Goal: Task Accomplishment & Management: Manage account settings

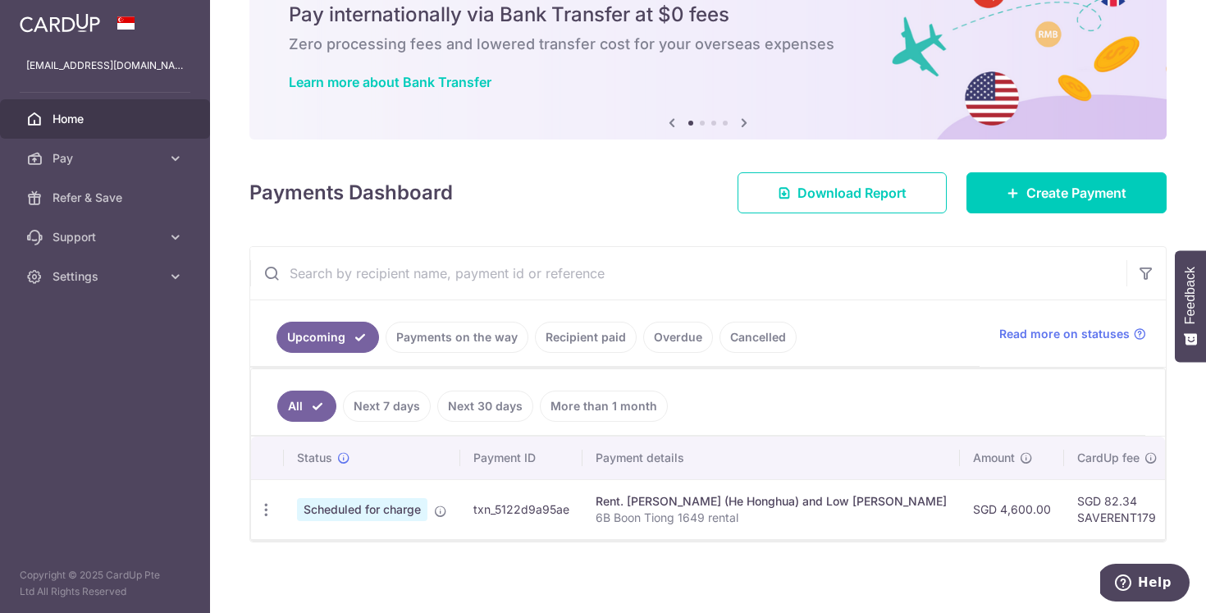
scroll to position [86, 0]
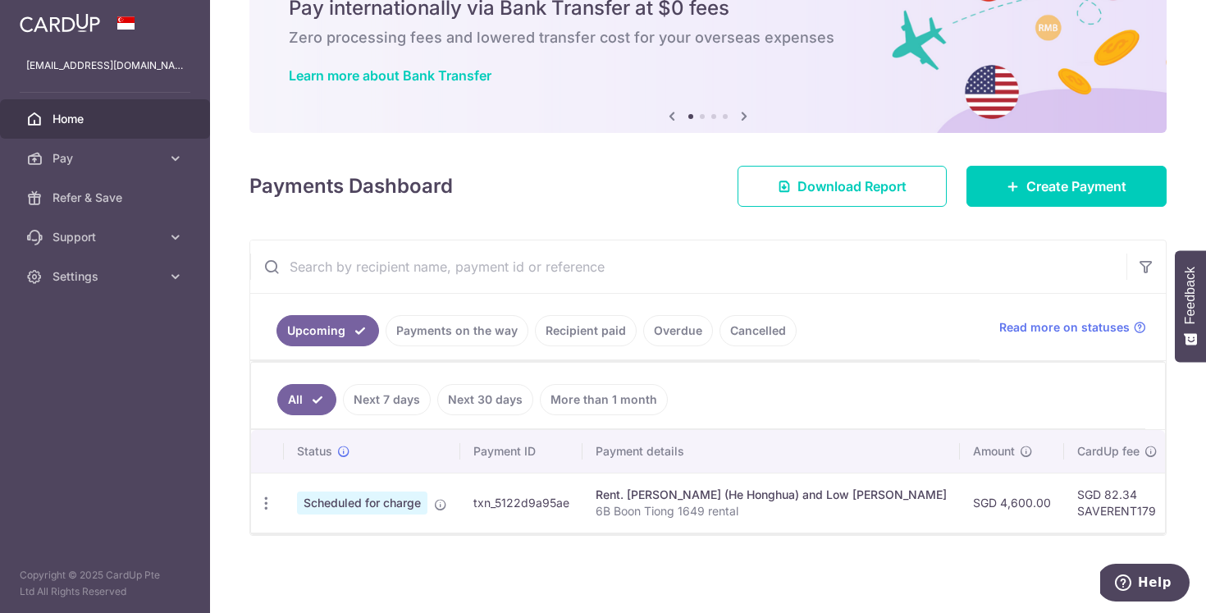
click at [604, 503] on p "6B Boon Tiong 1649 rental" at bounding box center [771, 511] width 351 height 16
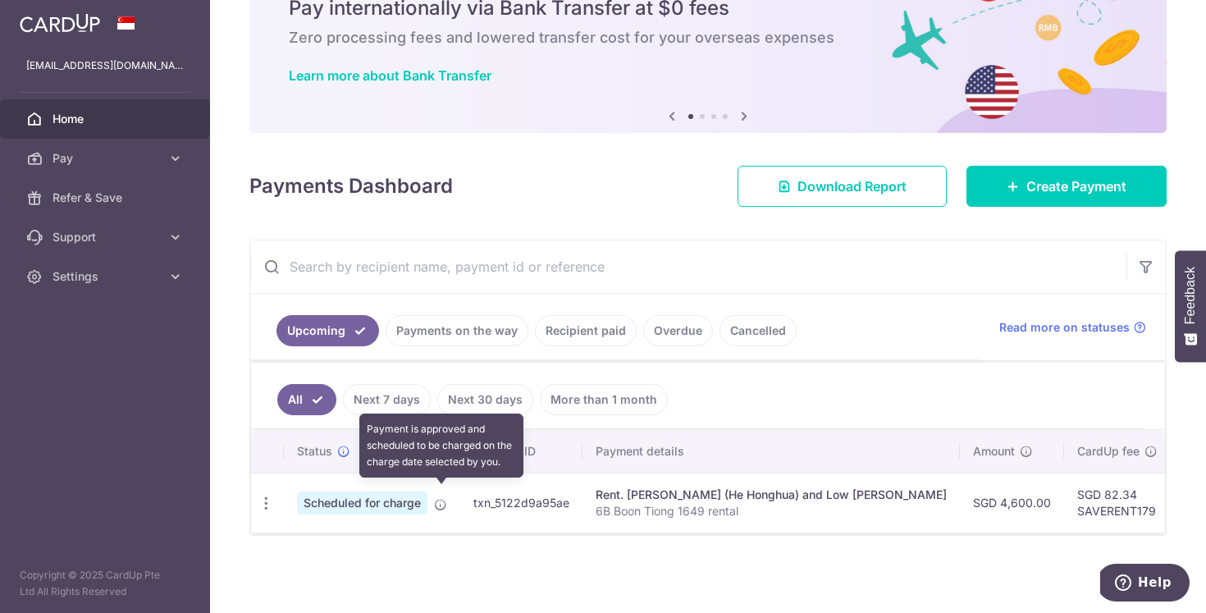
click at [437, 498] on icon at bounding box center [440, 504] width 13 height 13
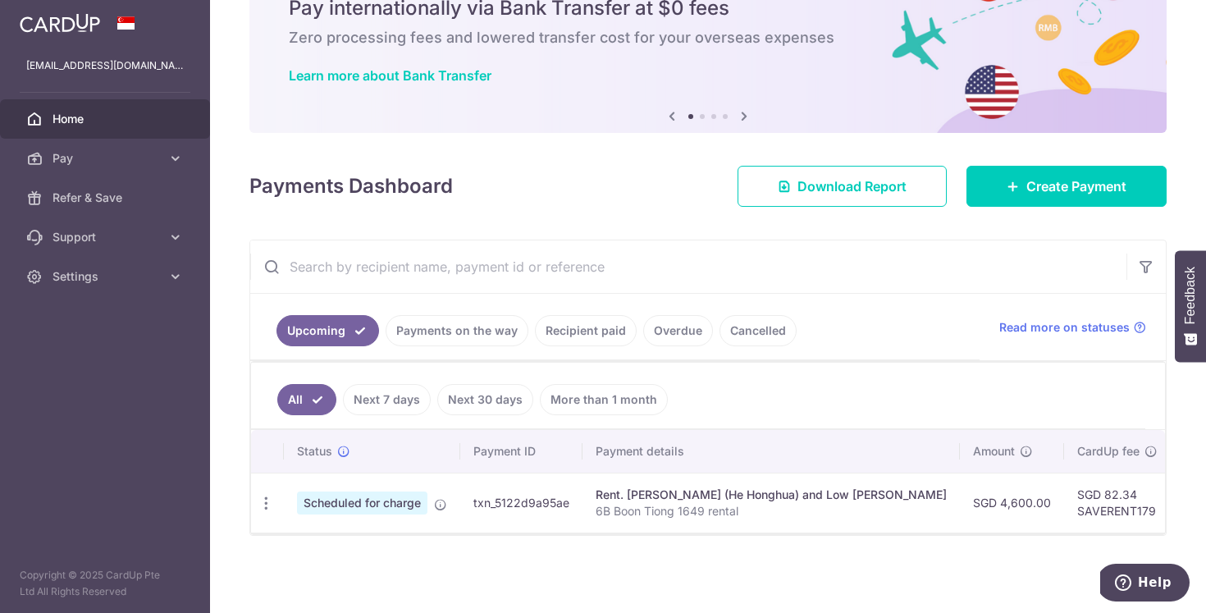
click at [376, 505] on span "Scheduled for charge" at bounding box center [362, 502] width 130 height 23
click at [639, 487] on div "Rent. [PERSON_NAME] (He Honghua) and Low [PERSON_NAME]" at bounding box center [771, 495] width 351 height 16
click at [715, 487] on div "Rent. [PERSON_NAME] (He Honghua) and Low [PERSON_NAME]" at bounding box center [771, 495] width 351 height 16
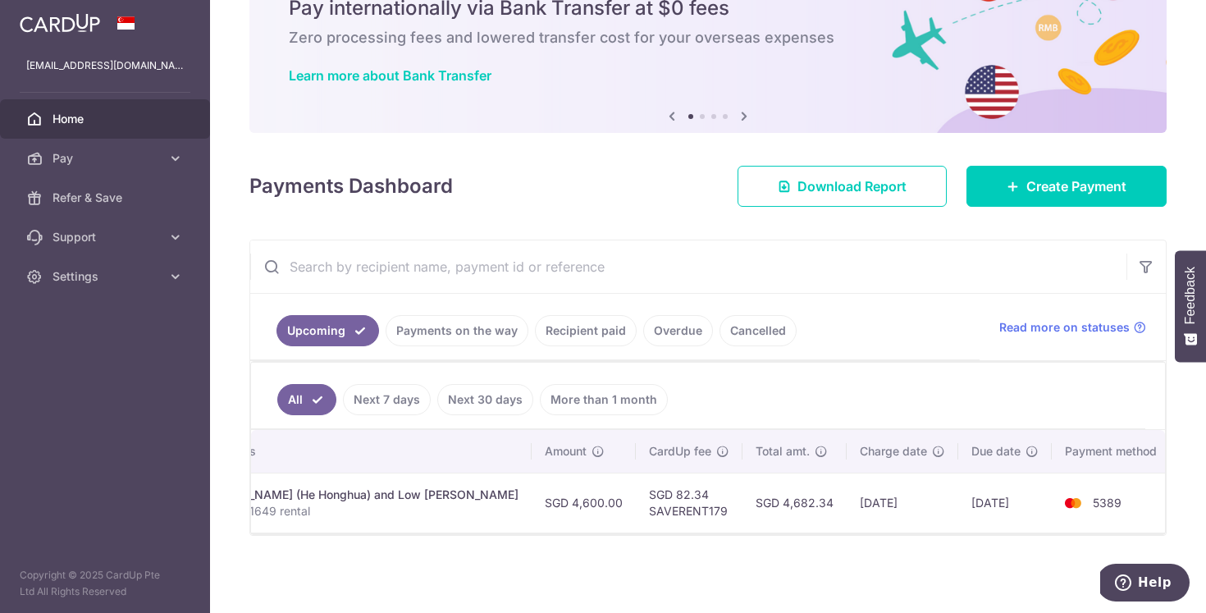
scroll to position [0, 0]
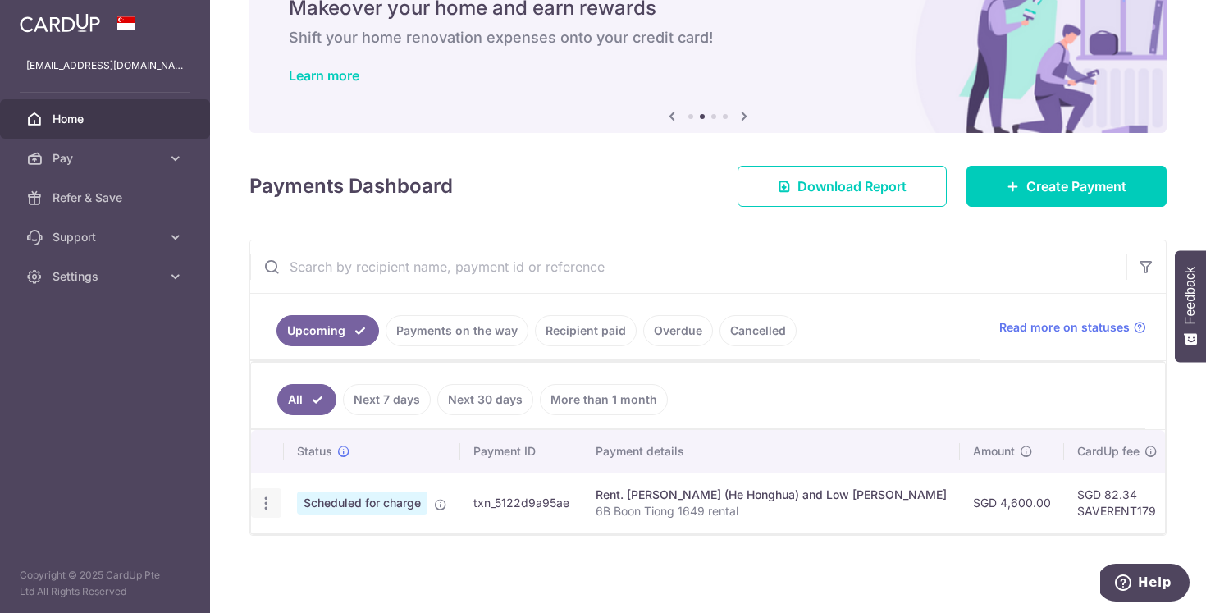
click at [270, 495] on icon "button" at bounding box center [266, 503] width 17 height 17
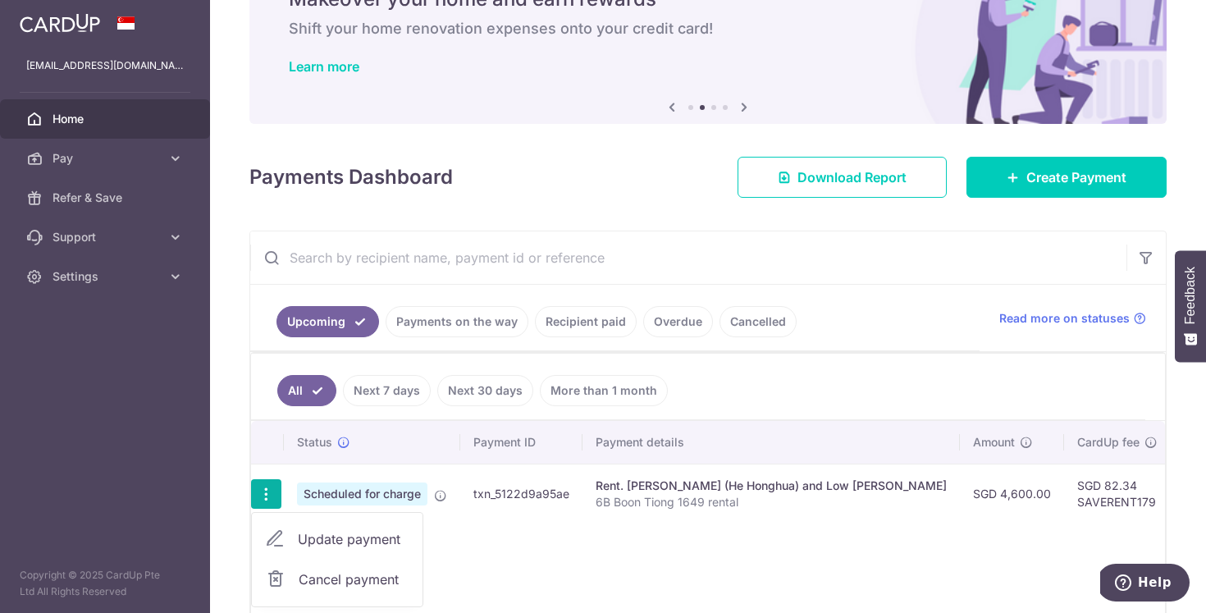
click at [313, 578] on span "Cancel payment" at bounding box center [354, 579] width 110 height 20
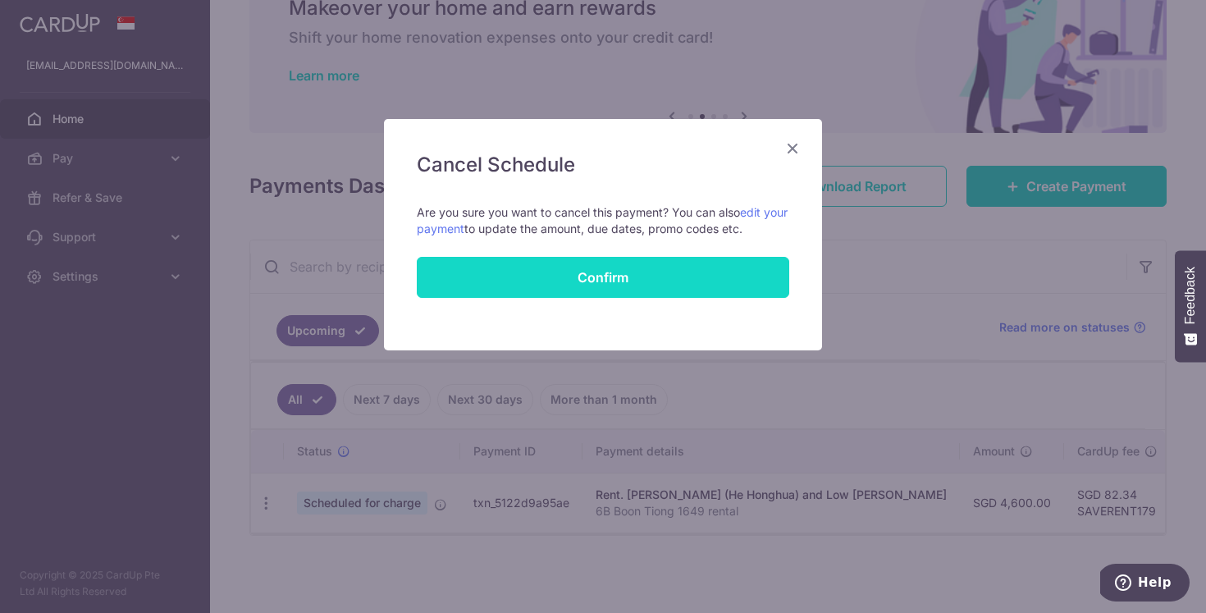
click at [641, 264] on button "Confirm" at bounding box center [603, 277] width 373 height 41
